Goal: Task Accomplishment & Management: Manage account settings

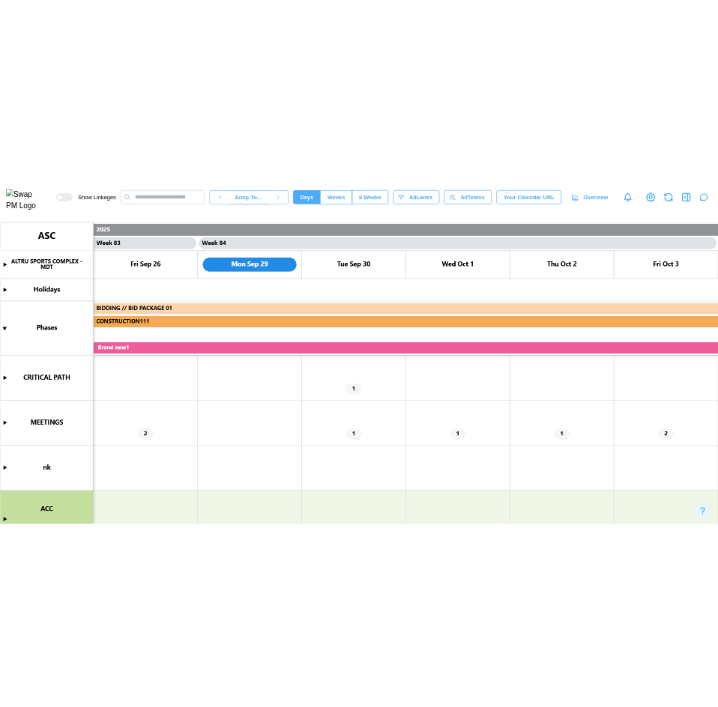
scroll to position [0, 69044]
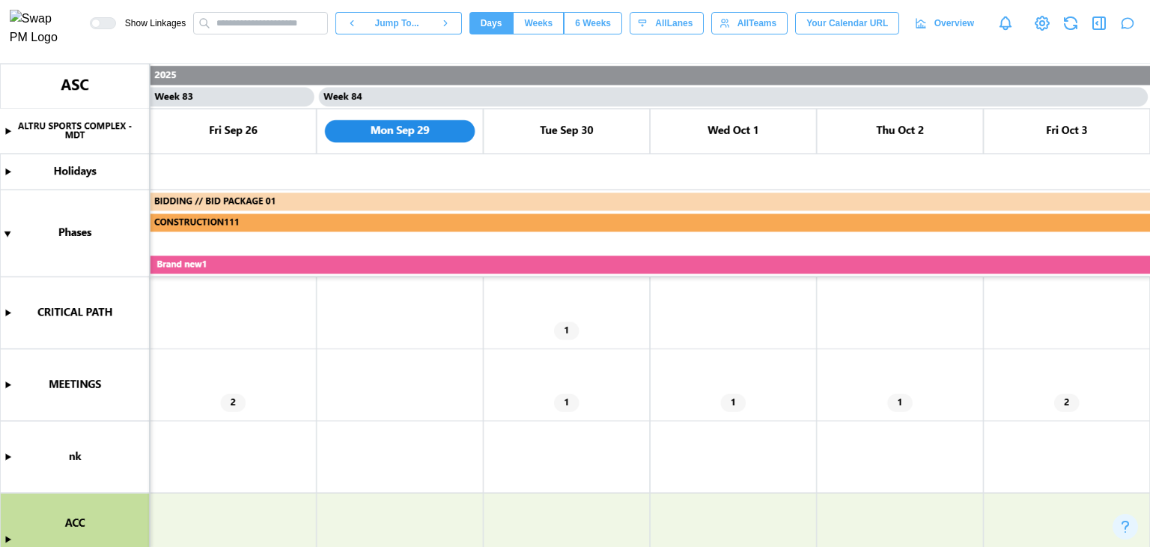
click at [1121, 31] on icon "button" at bounding box center [1127, 23] width 15 height 15
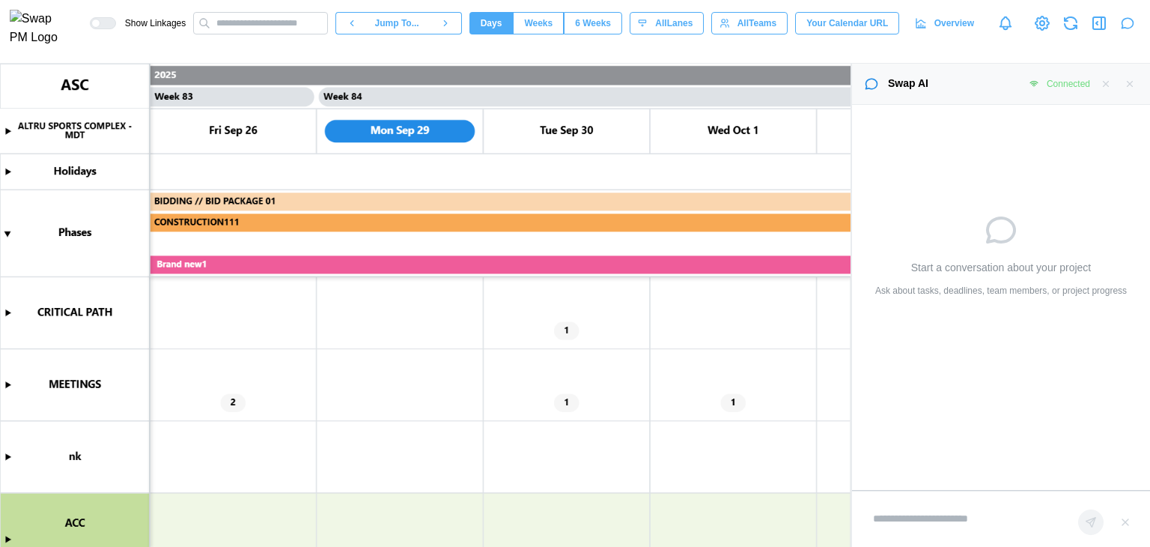
type textarea "*"
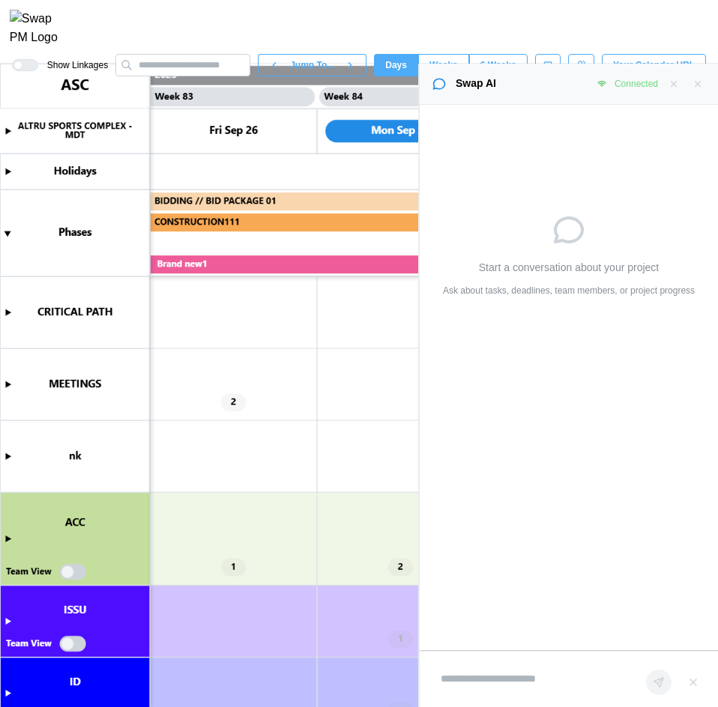
type textarea "*"
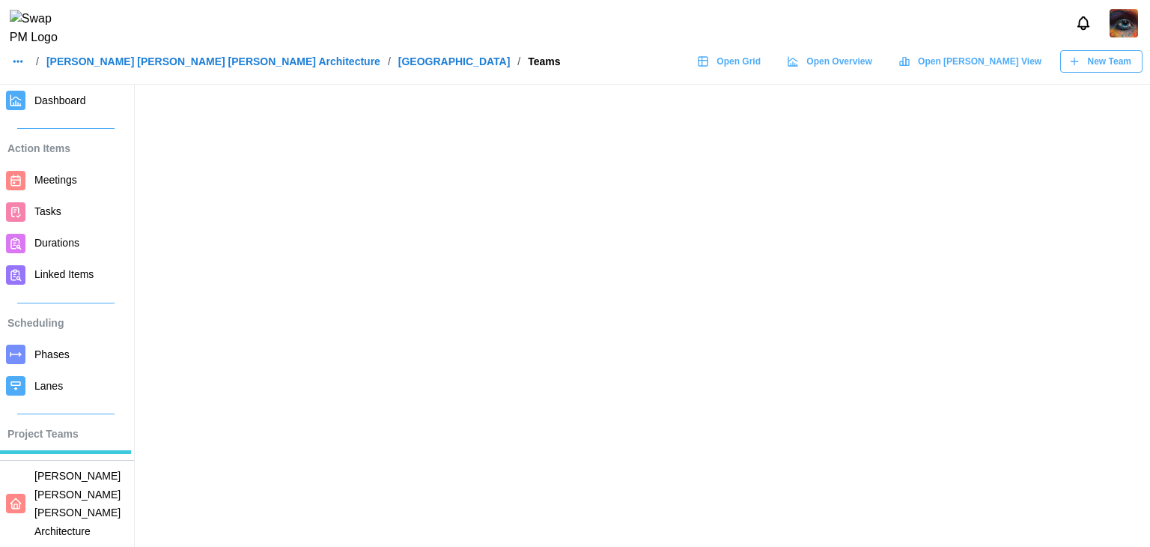
click at [671, 301] on main at bounding box center [575, 273] width 1150 height 547
click at [15, 67] on icon "button" at bounding box center [18, 61] width 12 height 12
click at [121, 67] on link "Barker Rinker Seacat Architecture" at bounding box center [213, 61] width 334 height 10
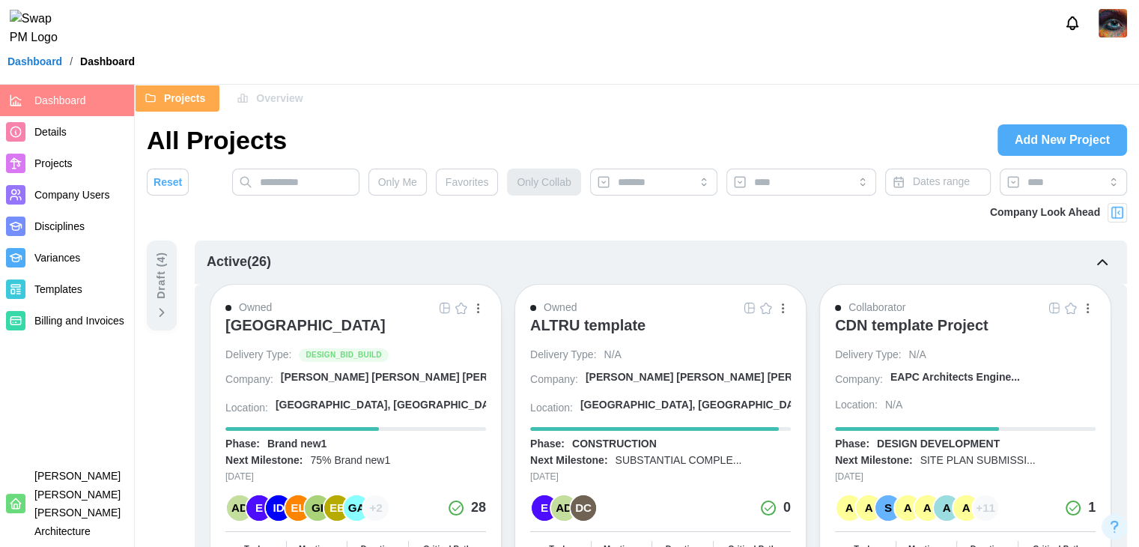
click at [50, 192] on span "Company Users" at bounding box center [71, 195] width 75 height 12
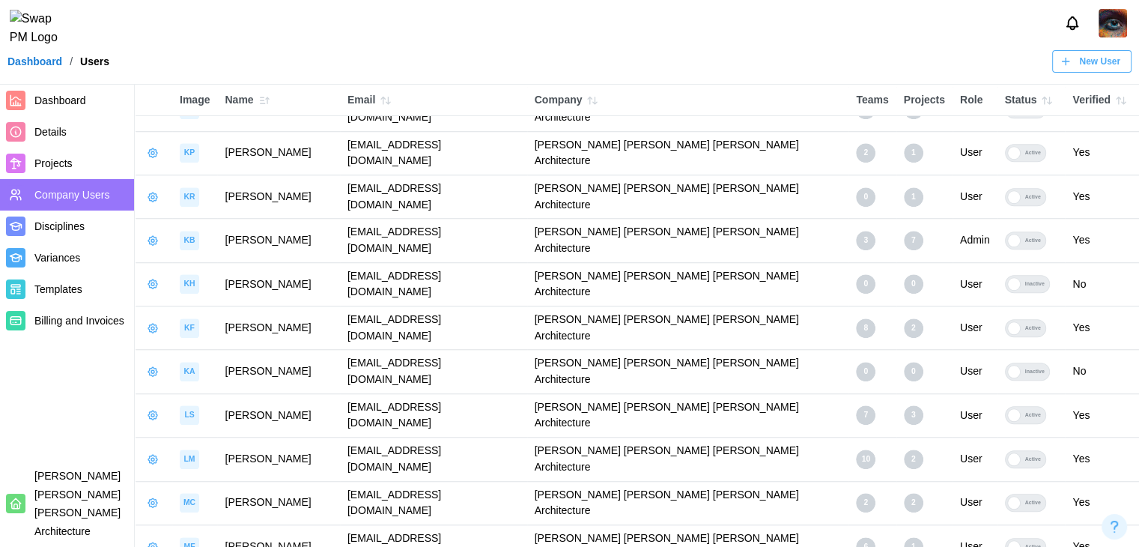
scroll to position [1150, 0]
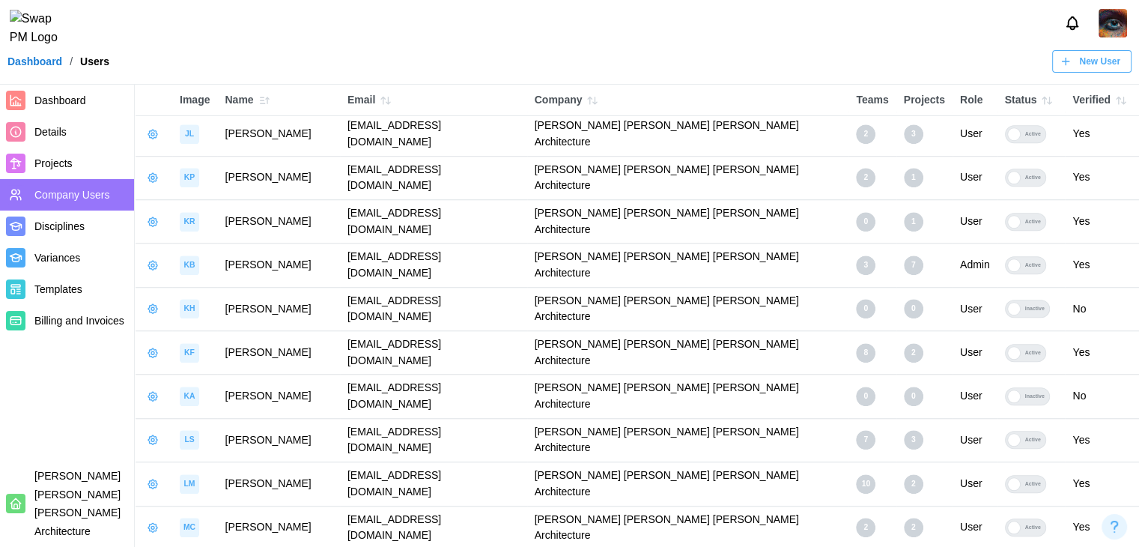
click at [169, 296] on link "Manage App User" at bounding box center [221, 293] width 151 height 31
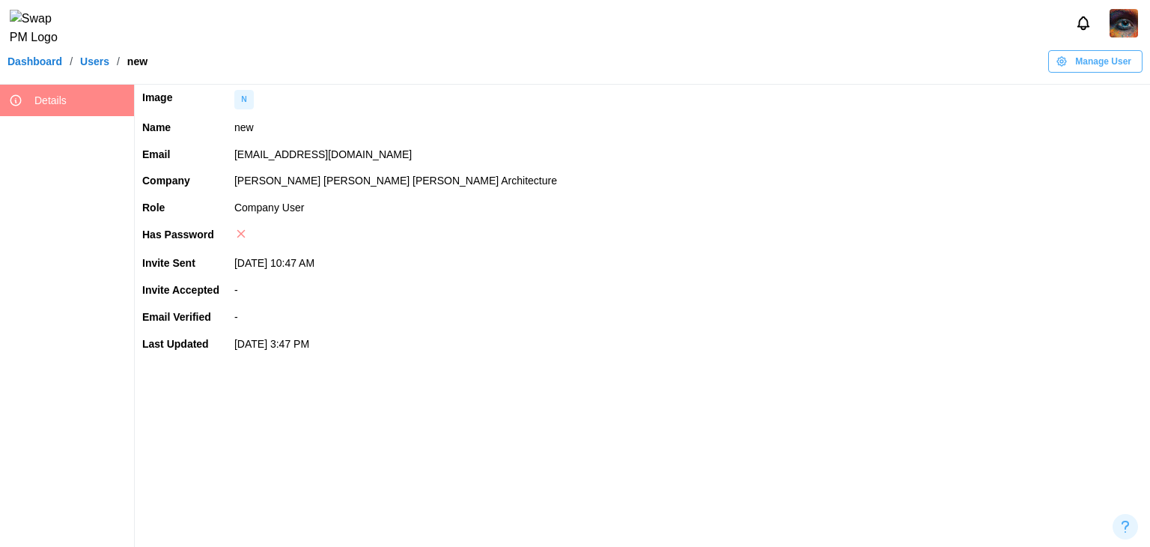
click at [1097, 82] on header "Dashboard / Users / new Manage User" at bounding box center [575, 42] width 1150 height 85
click at [1093, 72] on span "Manage User" at bounding box center [1104, 61] width 56 height 21
click at [1083, 151] on div "Set User Password" at bounding box center [1099, 156] width 90 height 12
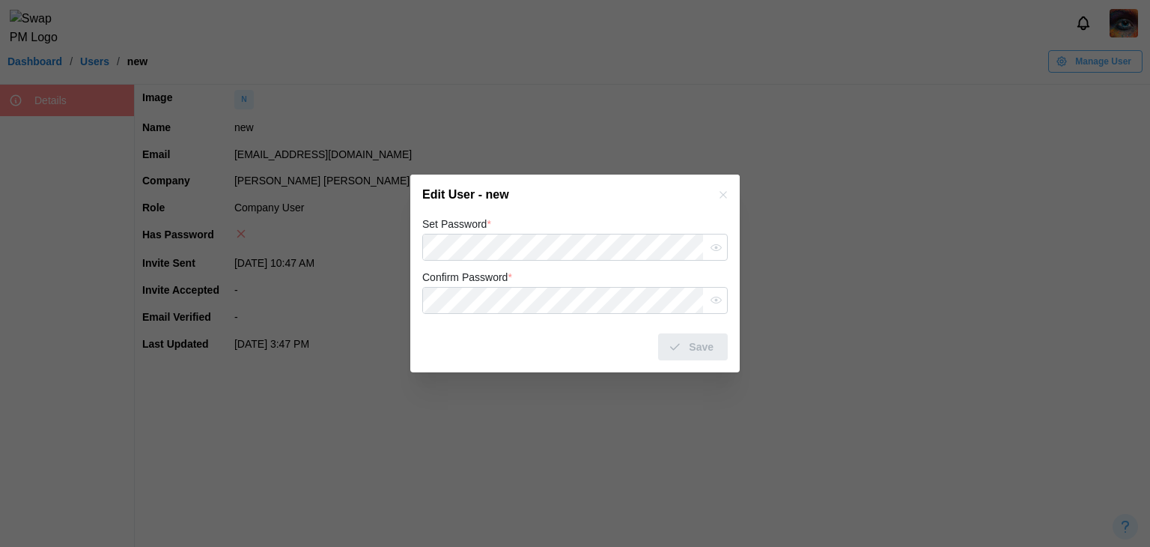
click at [580, 222] on div "Set Password *" at bounding box center [575, 238] width 306 height 46
drag, startPoint x: 596, startPoint y: 186, endPoint x: 584, endPoint y: 204, distance: 22.2
click at [596, 186] on div "Edit User - new" at bounding box center [575, 195] width 330 height 40
click at [707, 351] on span "Save" at bounding box center [701, 346] width 25 height 25
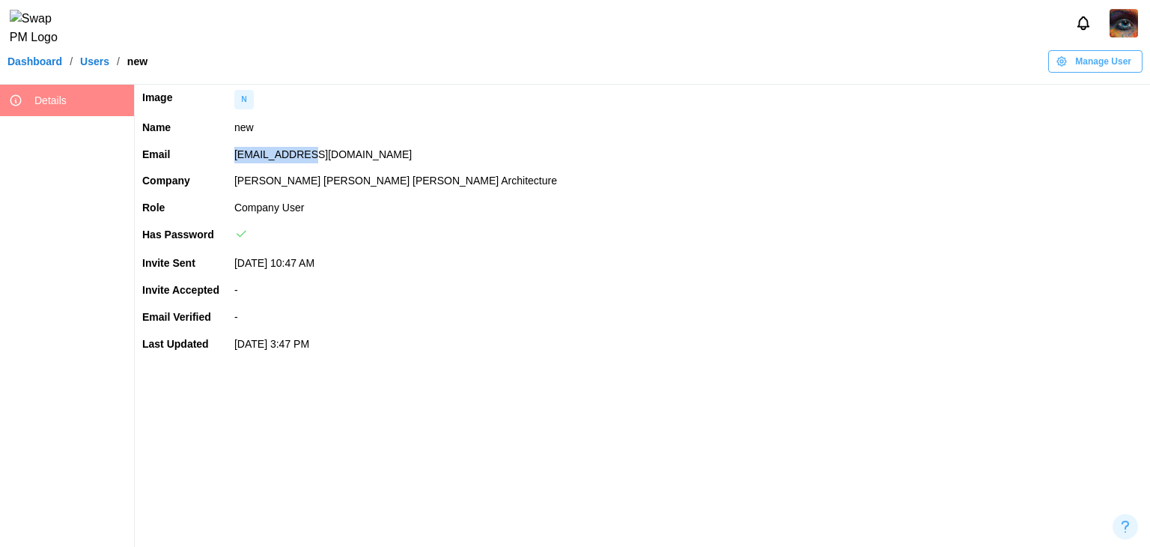
drag, startPoint x: 343, startPoint y: 157, endPoint x: 234, endPoint y: 161, distance: 109.4
click at [234, 161] on td "[EMAIL_ADDRESS][DOMAIN_NAME]" at bounding box center [688, 155] width 923 height 27
copy td "[EMAIL_ADDRESS][DOMAIN_NAME]"
click at [1078, 72] on span "Manage User" at bounding box center [1104, 61] width 56 height 21
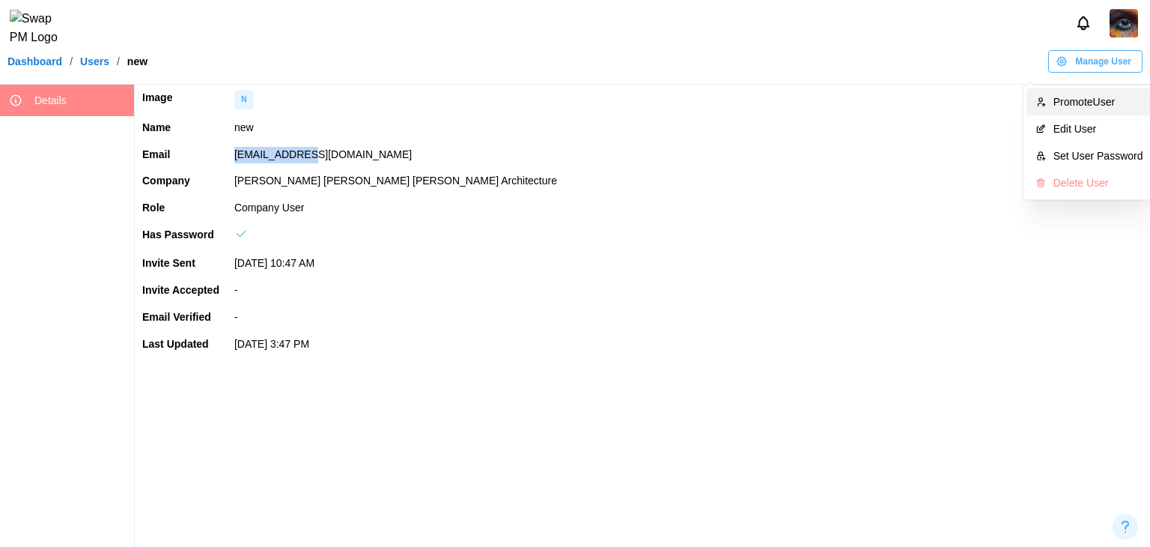
click at [1073, 100] on div "Promote User" at bounding box center [1099, 102] width 90 height 12
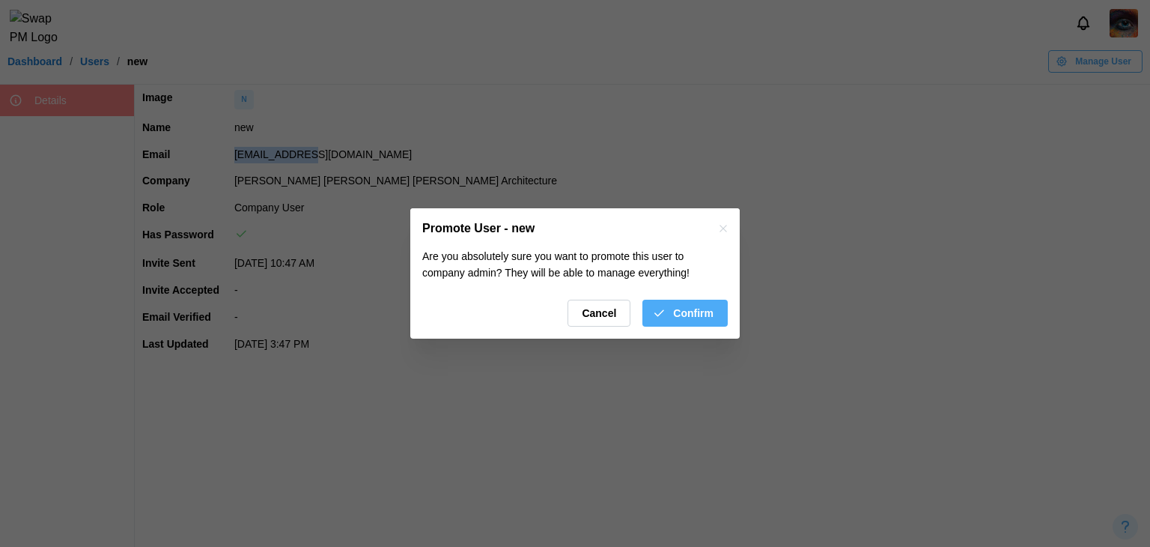
click at [655, 309] on icon "button" at bounding box center [658, 312] width 13 height 13
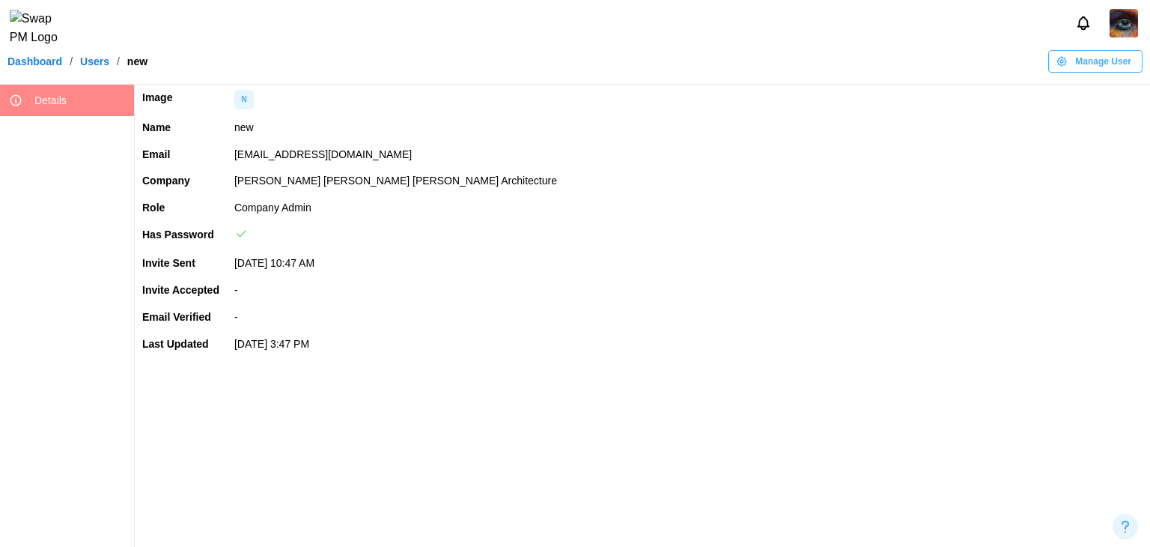
click at [369, 103] on td "N" at bounding box center [688, 100] width 923 height 30
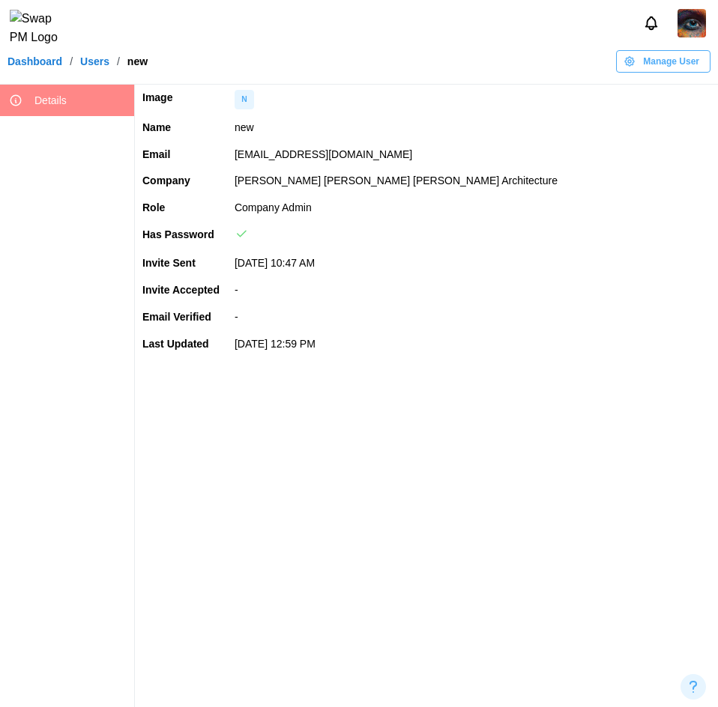
click at [37, 66] on link "Dashboard" at bounding box center [34, 61] width 55 height 10
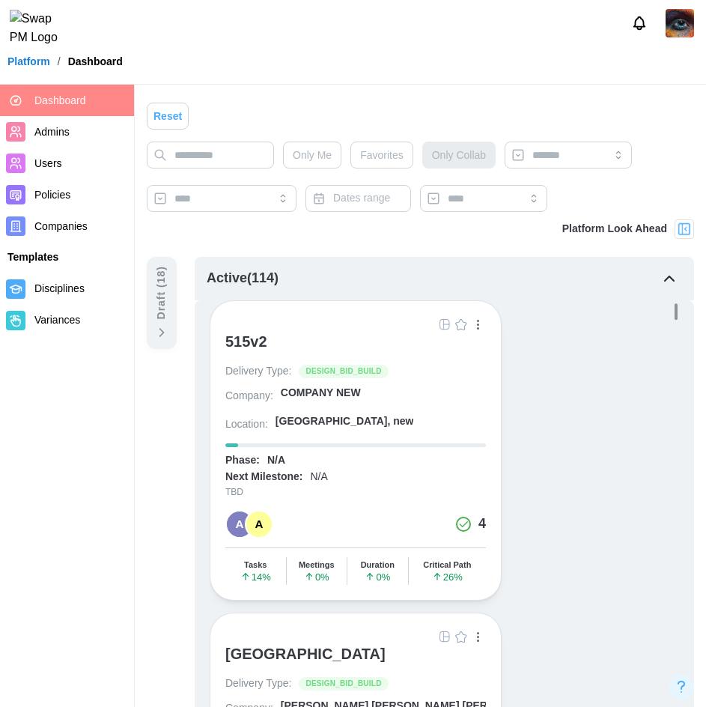
scroll to position [150, 0]
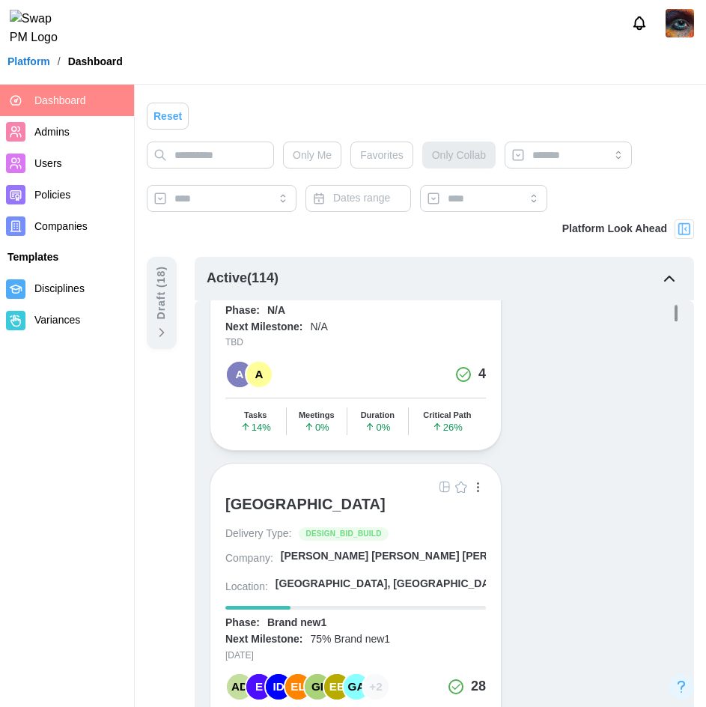
click at [343, 503] on div "[GEOGRAPHIC_DATA]" at bounding box center [305, 504] width 160 height 18
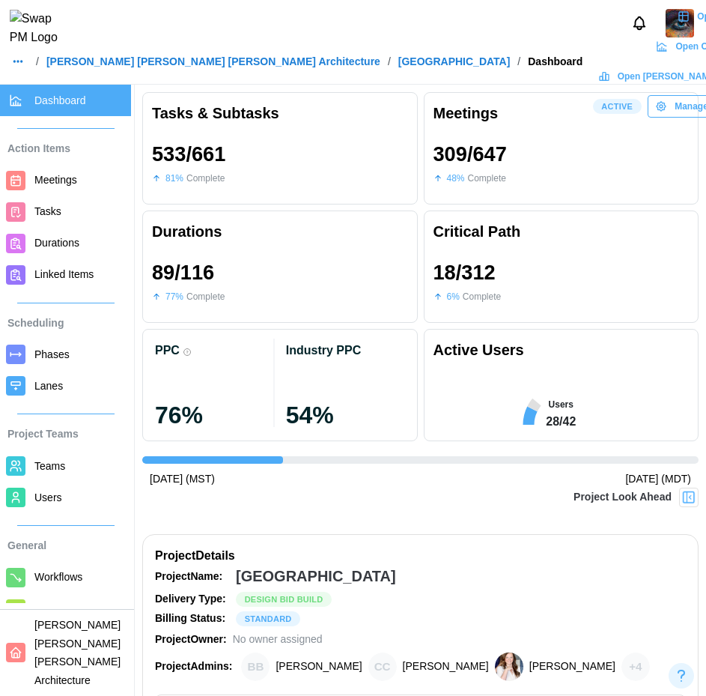
scroll to position [0, 5306]
click at [697, 27] on span "Open Grid" at bounding box center [719, 16] width 44 height 21
click at [675, 102] on span "Manage Project" at bounding box center [708, 106] width 67 height 21
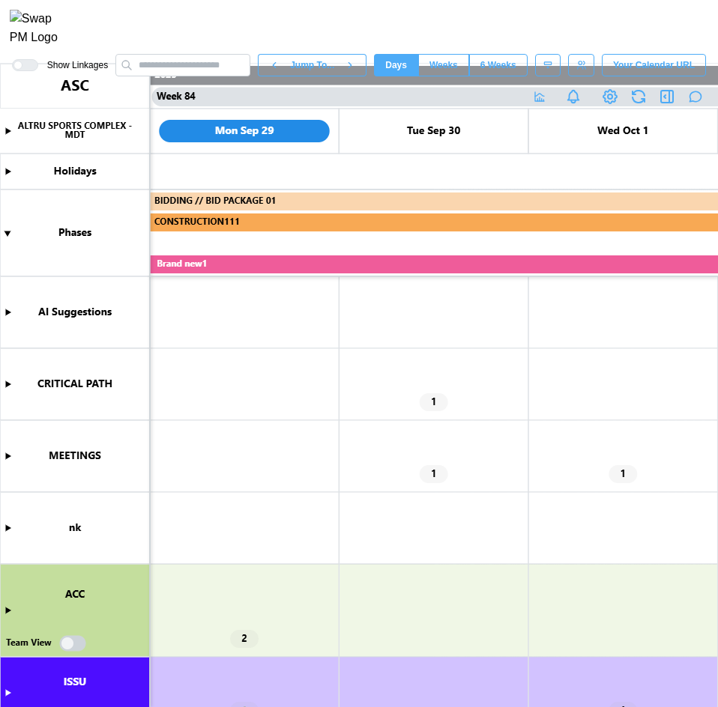
scroll to position [0, 78535]
type textarea "*"
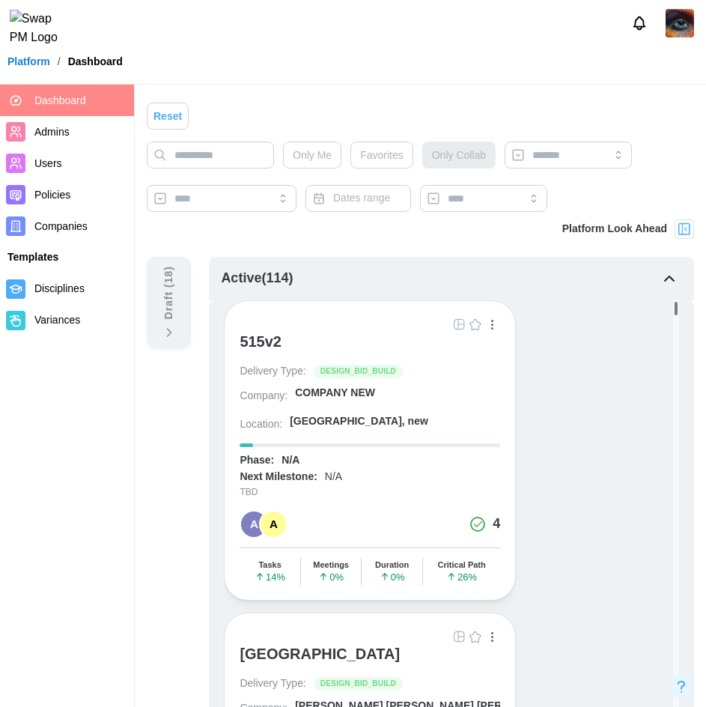
scroll to position [374, 0]
